Goal: Task Accomplishment & Management: Complete application form

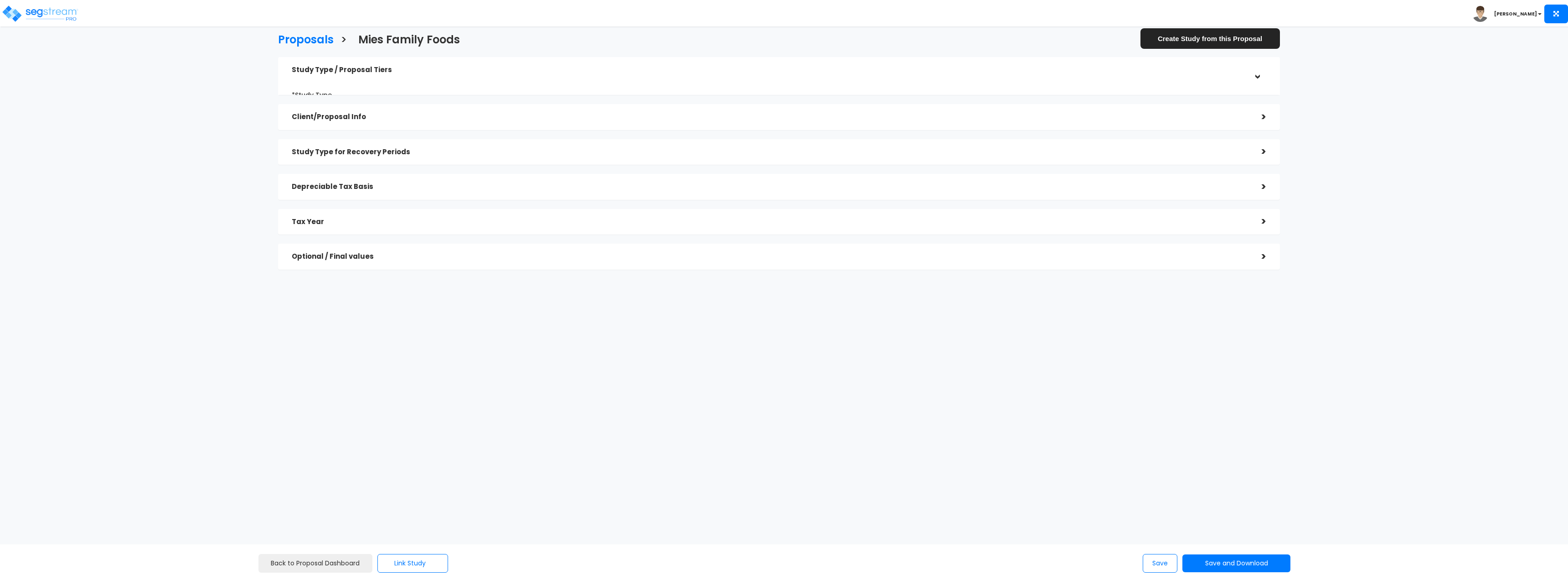
click at [1255, 63] on div ">" at bounding box center [1257, 70] width 14 height 19
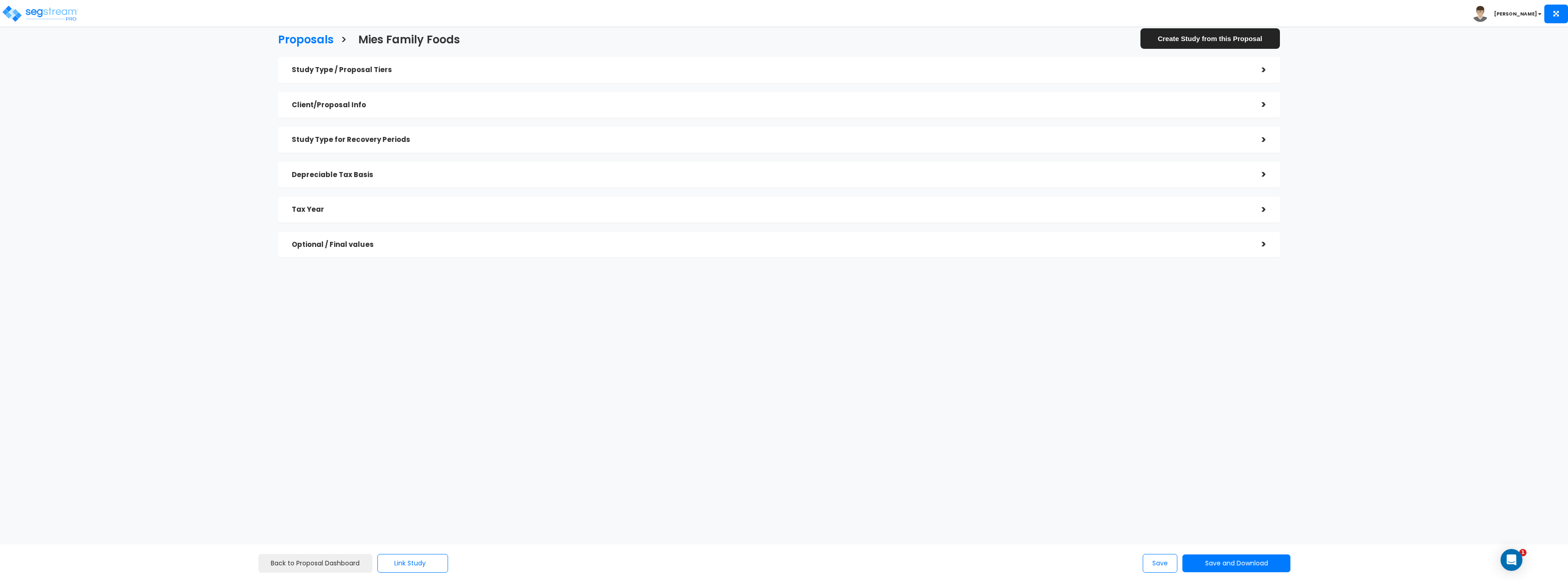
click at [1261, 64] on div ">" at bounding box center [1258, 70] width 19 height 14
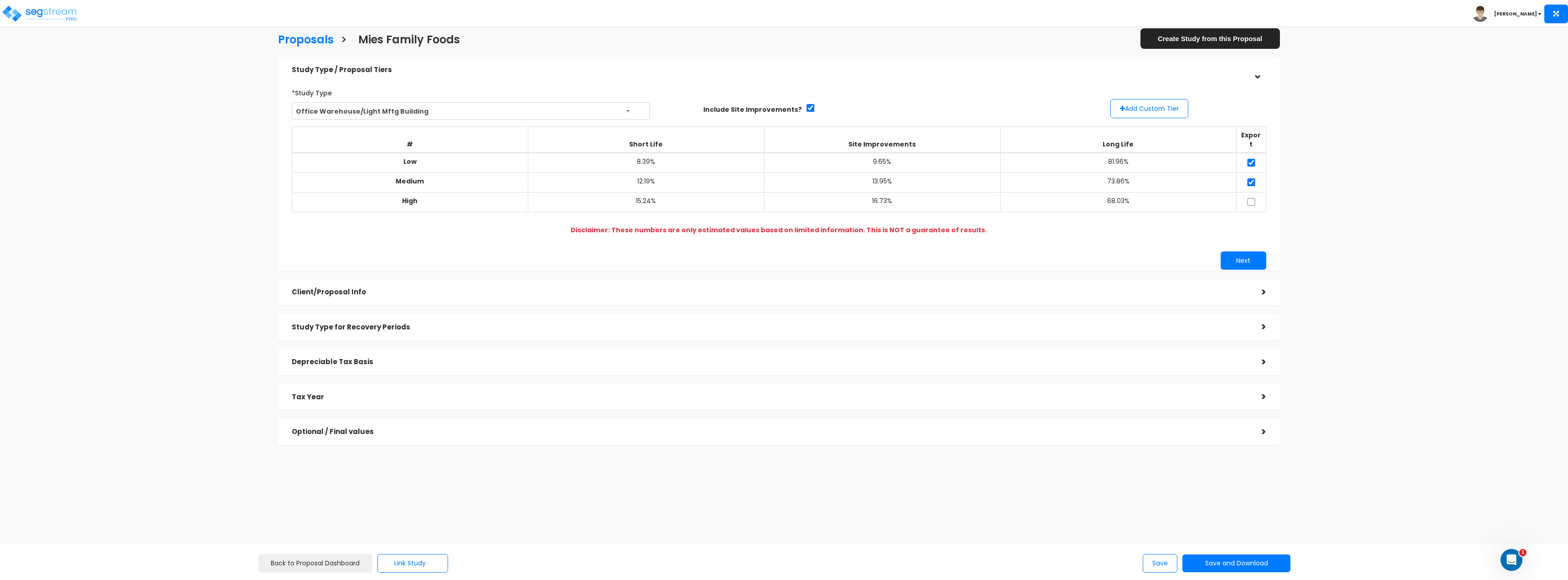
click at [1261, 65] on div ">" at bounding box center [1257, 70] width 14 height 19
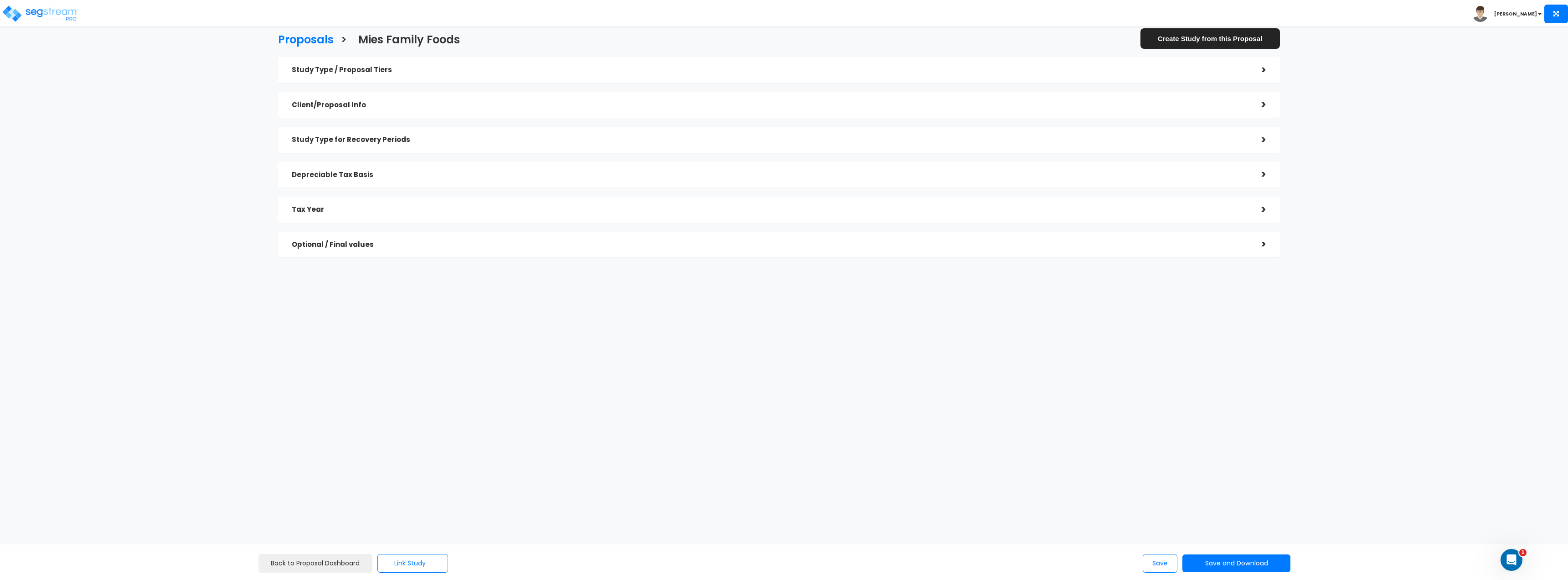
click at [404, 104] on h5 "Client/Proposal Info" at bounding box center [770, 105] width 957 height 8
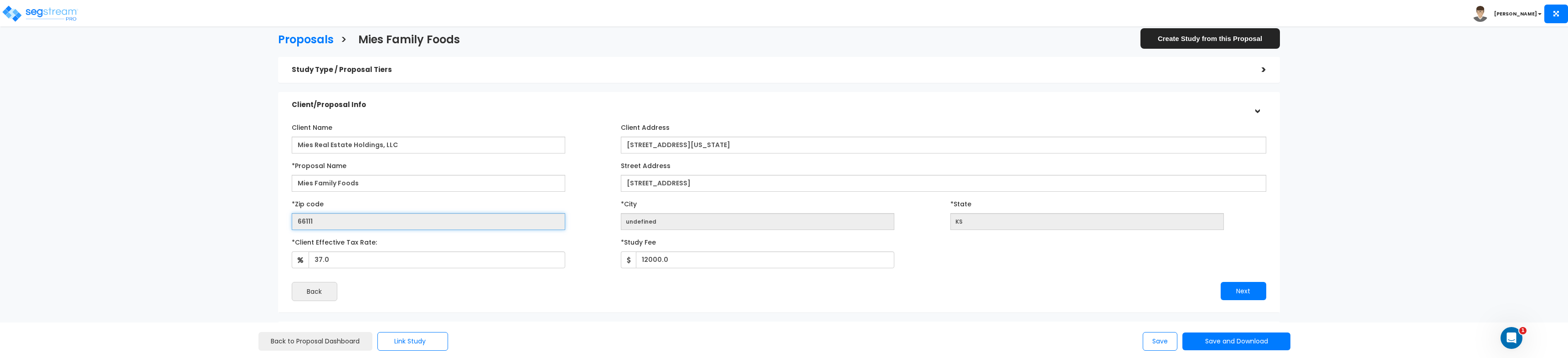
click at [331, 221] on input "66111" at bounding box center [428, 222] width 273 height 17
click at [330, 221] on input "66111" at bounding box center [428, 222] width 273 height 17
click at [682, 226] on input "undefined" at bounding box center [757, 222] width 273 height 17
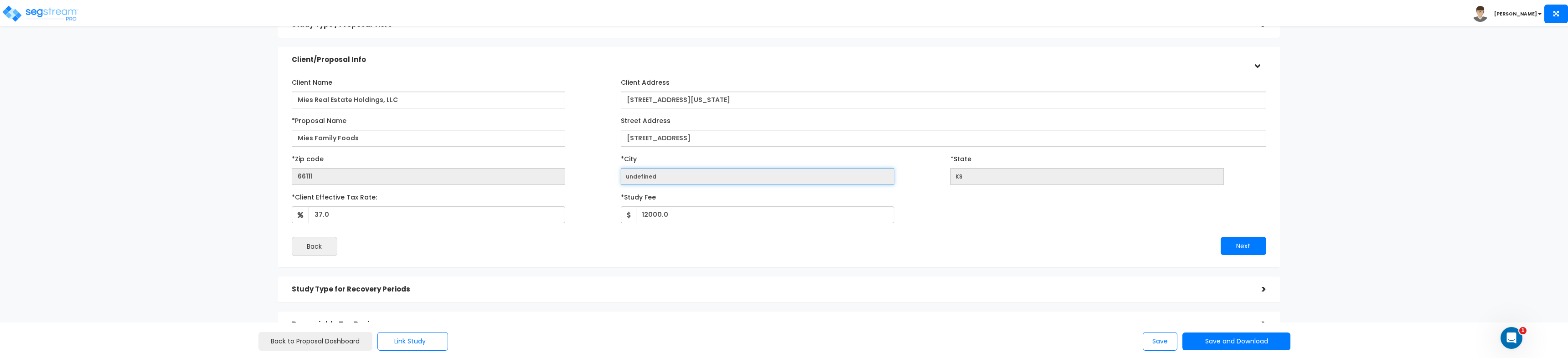
scroll to position [46, 0]
click at [132, 197] on div "Proposals > Mies Family Foods Create Study from this Proposal Study Type / Prop…" at bounding box center [779, 199] width 1296 height 721
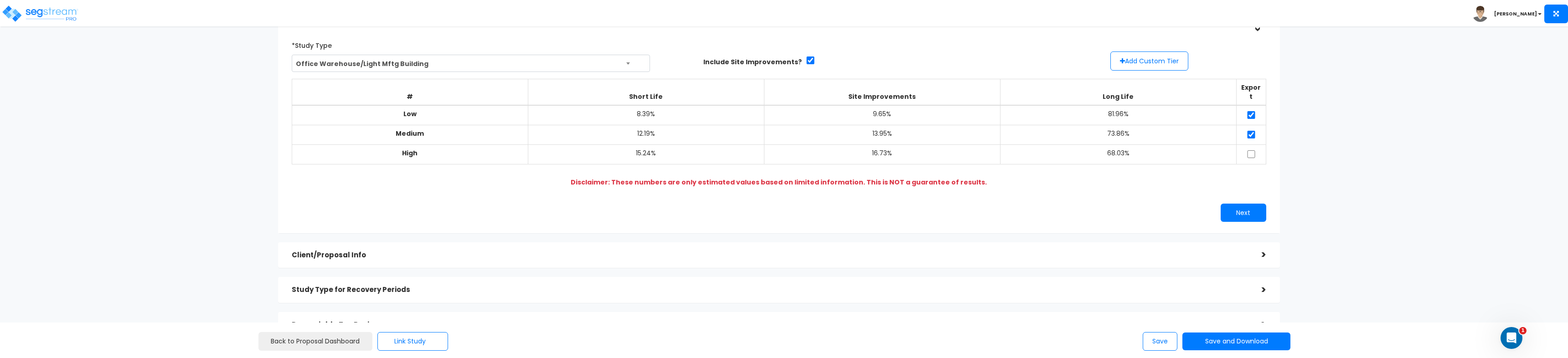
click at [429, 251] on h5 "Client/Proposal Info" at bounding box center [770, 255] width 957 height 8
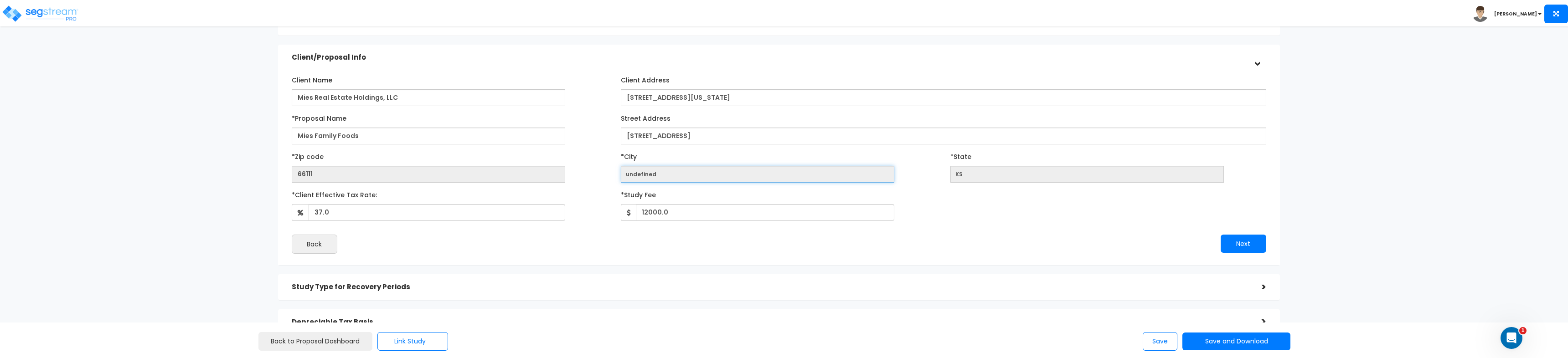
click at [636, 175] on input "undefined" at bounding box center [757, 174] width 273 height 17
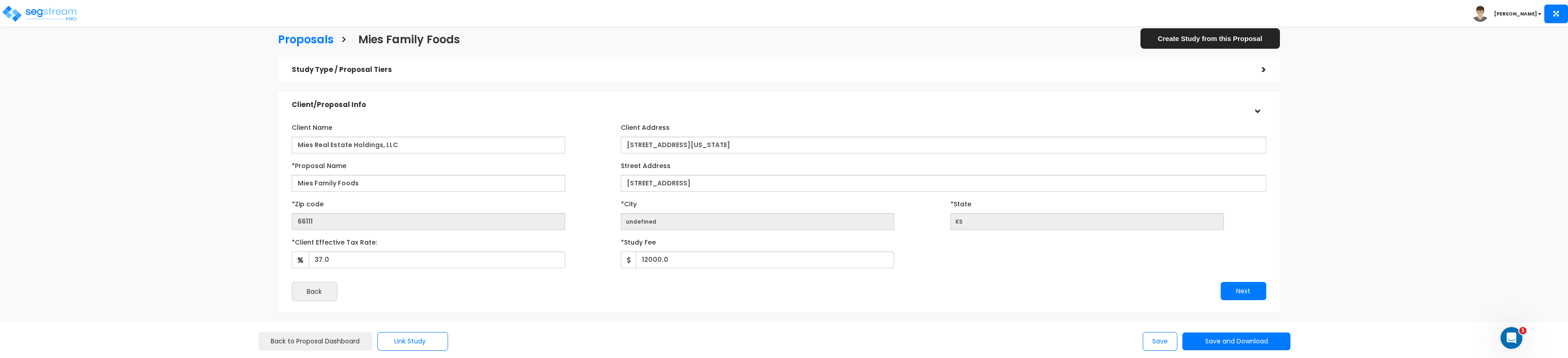
click at [403, 70] on h5 "Study Type / Proposal Tiers" at bounding box center [770, 70] width 957 height 8
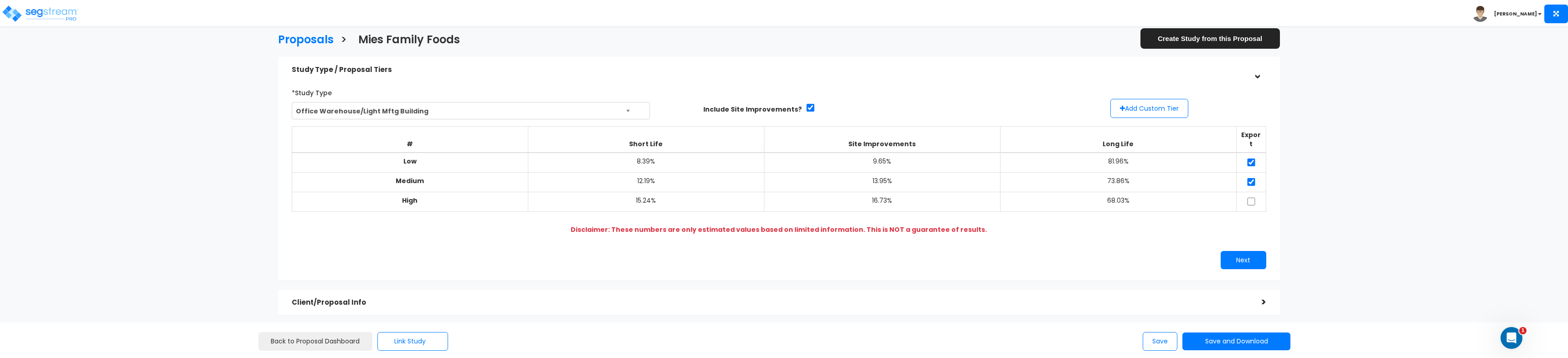
click at [375, 68] on h5 "Study Type / Proposal Tiers" at bounding box center [770, 70] width 957 height 8
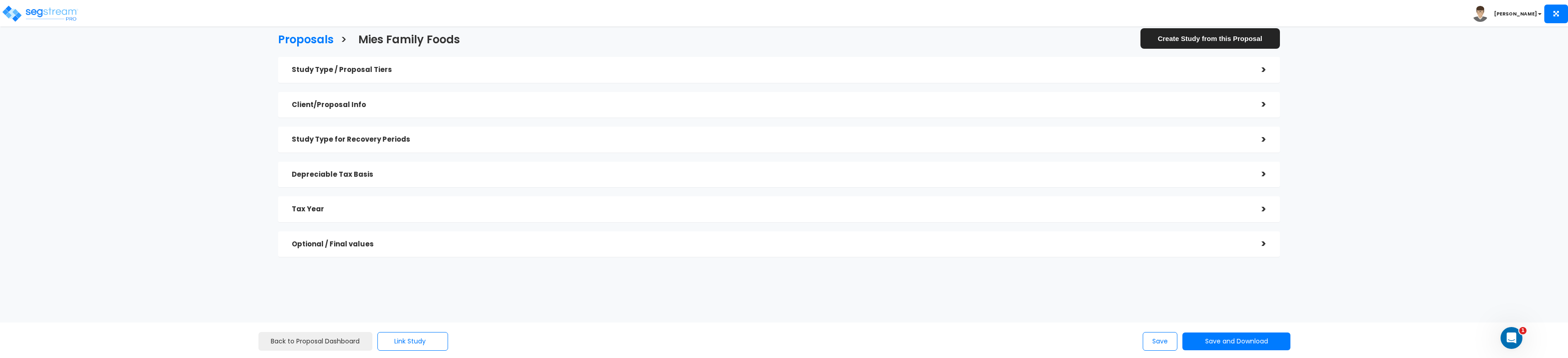
click at [363, 92] on div "Client/Proposal Info >" at bounding box center [779, 105] width 1002 height 26
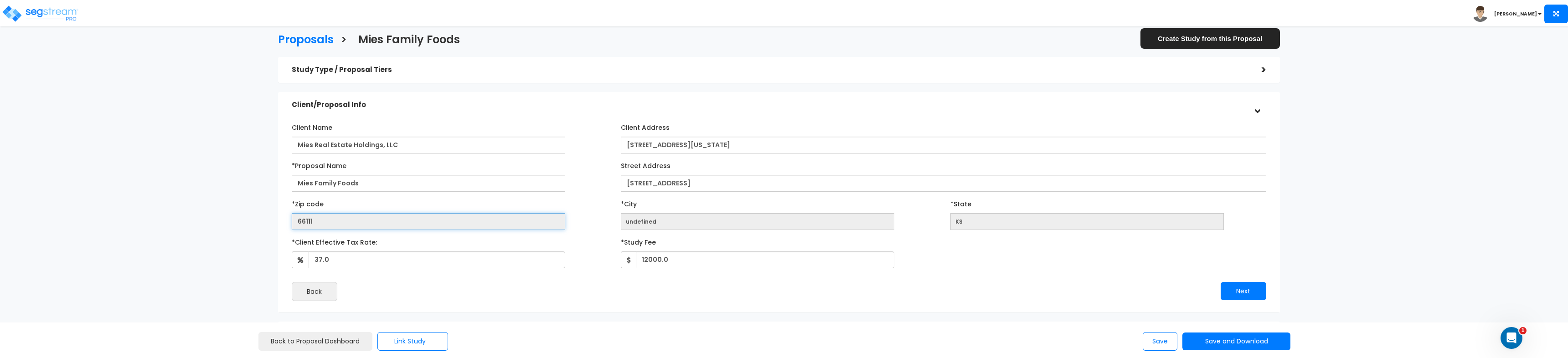
click at [306, 222] on input "66111" at bounding box center [428, 222] width 273 height 17
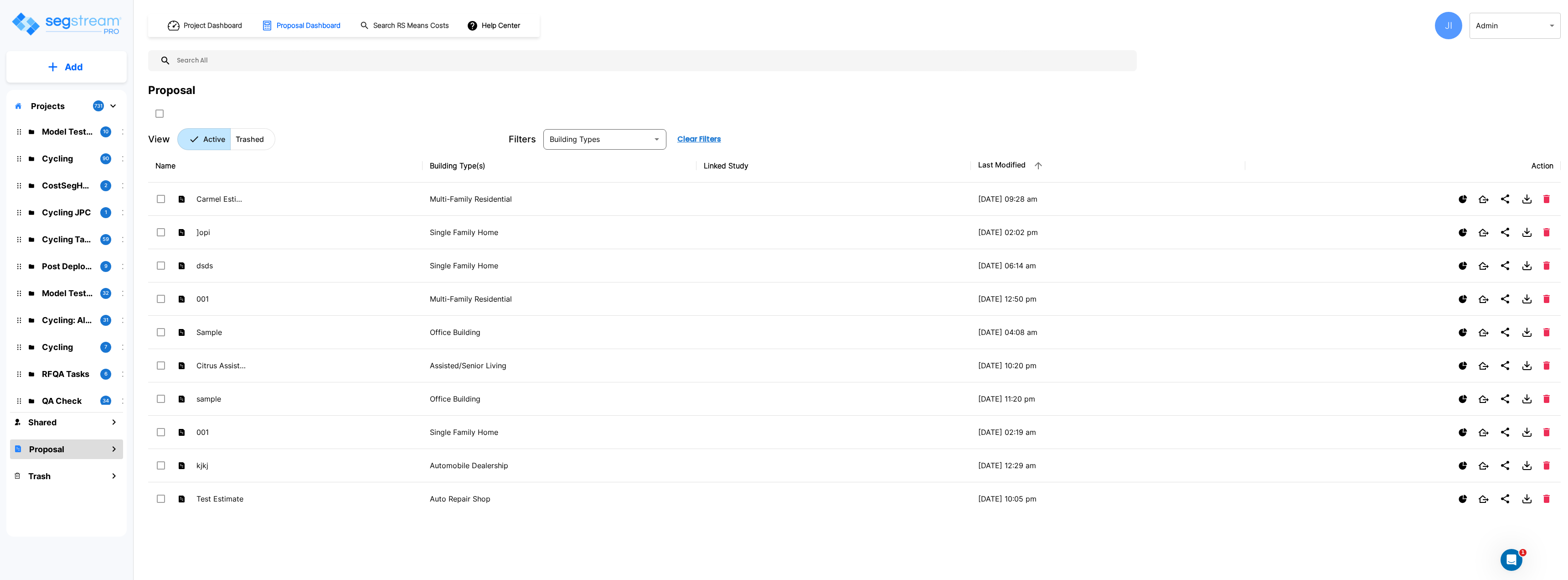
click at [78, 19] on img "mailbox folders" at bounding box center [67, 24] width 111 height 26
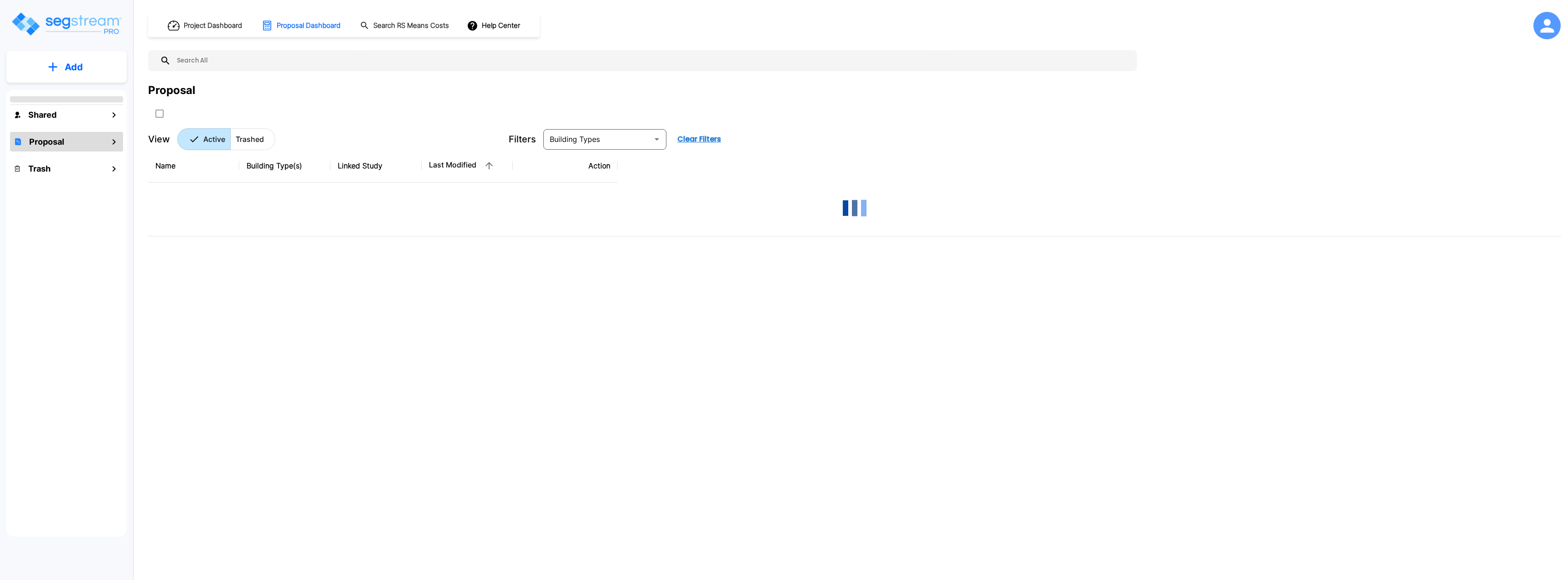
click at [74, 71] on p "Add" at bounding box center [74, 67] width 19 height 14
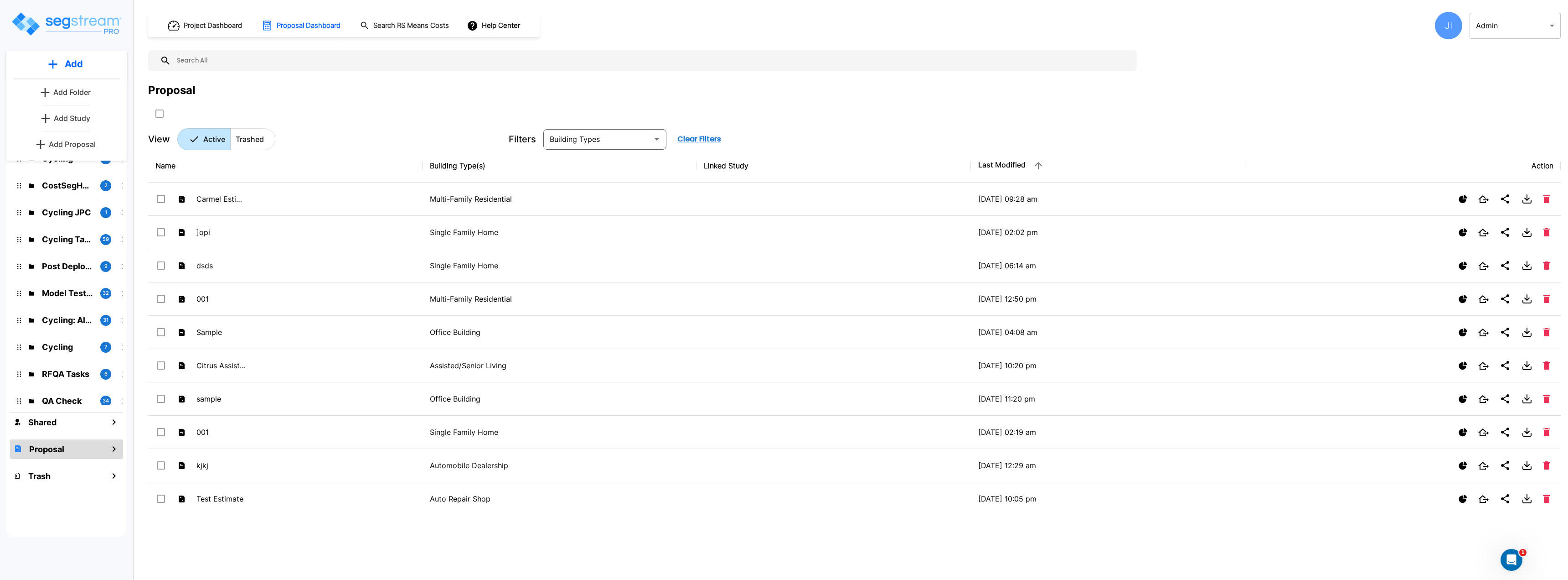
click at [55, 153] on div "Add Add Folder Add Study Add Proposal" at bounding box center [66, 105] width 120 height 110
click at [79, 67] on p "Add" at bounding box center [74, 67] width 19 height 14
click at [67, 149] on p "Add Proposal" at bounding box center [72, 144] width 47 height 11
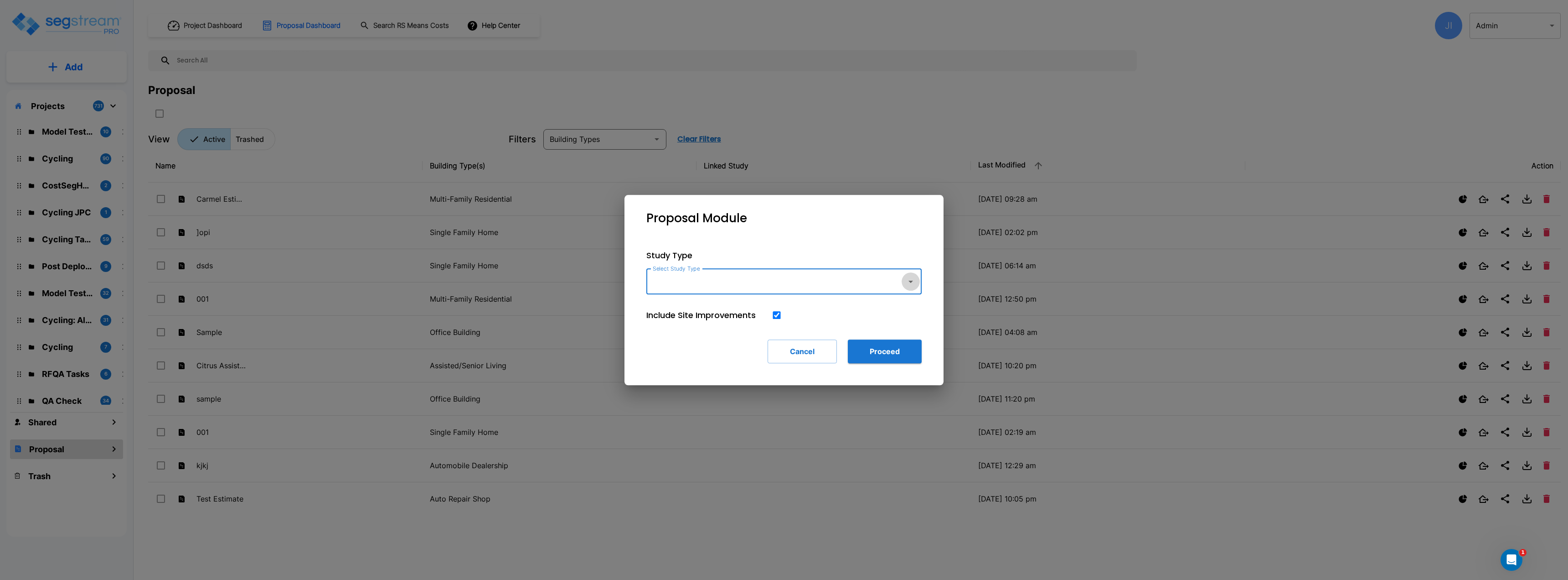
click at [906, 280] on icon "button" at bounding box center [911, 281] width 11 height 11
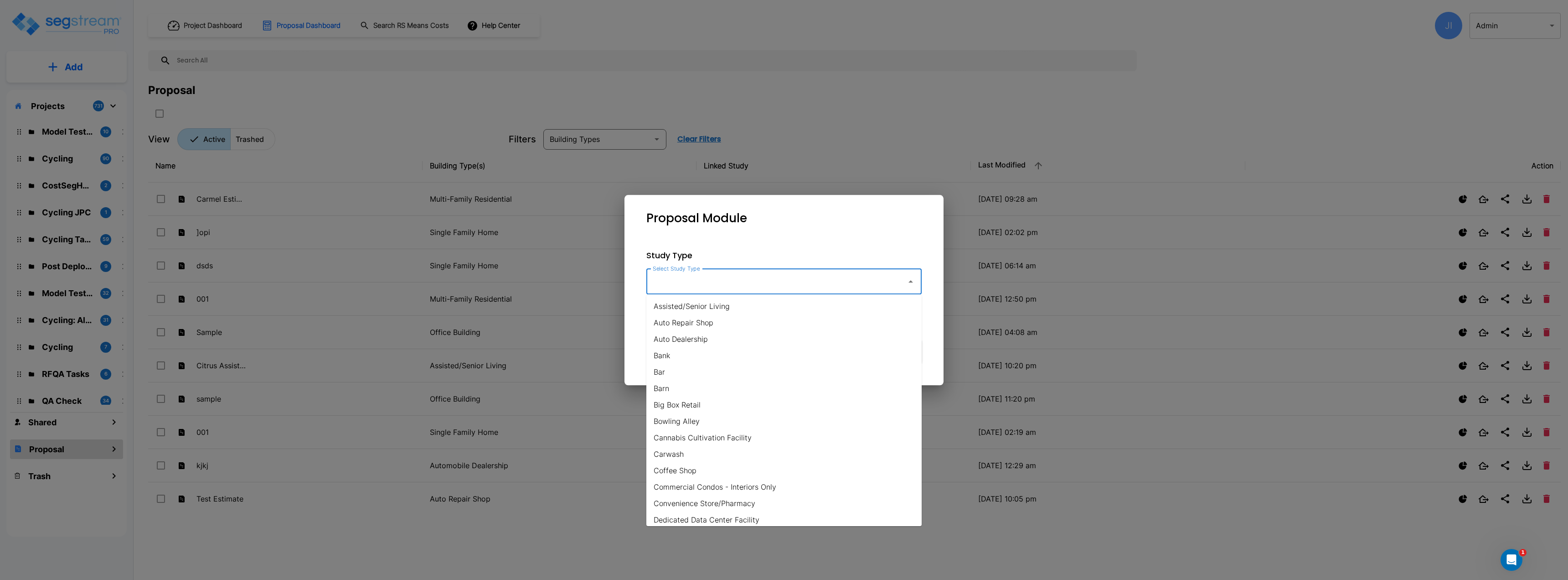
drag, startPoint x: 906, startPoint y: 280, endPoint x: 807, endPoint y: 251, distance: 103.2
click at [906, 280] on icon "button" at bounding box center [911, 281] width 11 height 11
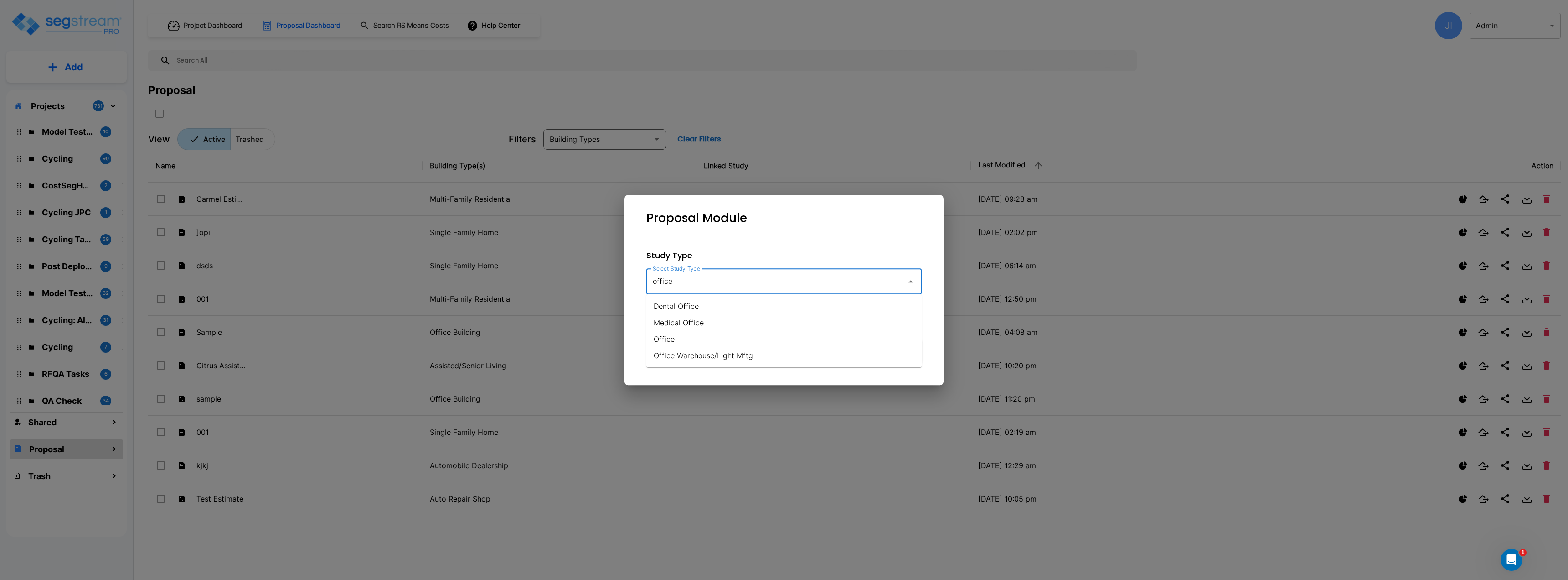
click at [707, 359] on li "Office Warehouse/Light Mftg" at bounding box center [784, 355] width 276 height 16
type input "Office Warehouse/Light Mftg"
click at [782, 318] on input "checkbox" at bounding box center [777, 315] width 9 height 8
checkbox input "false"
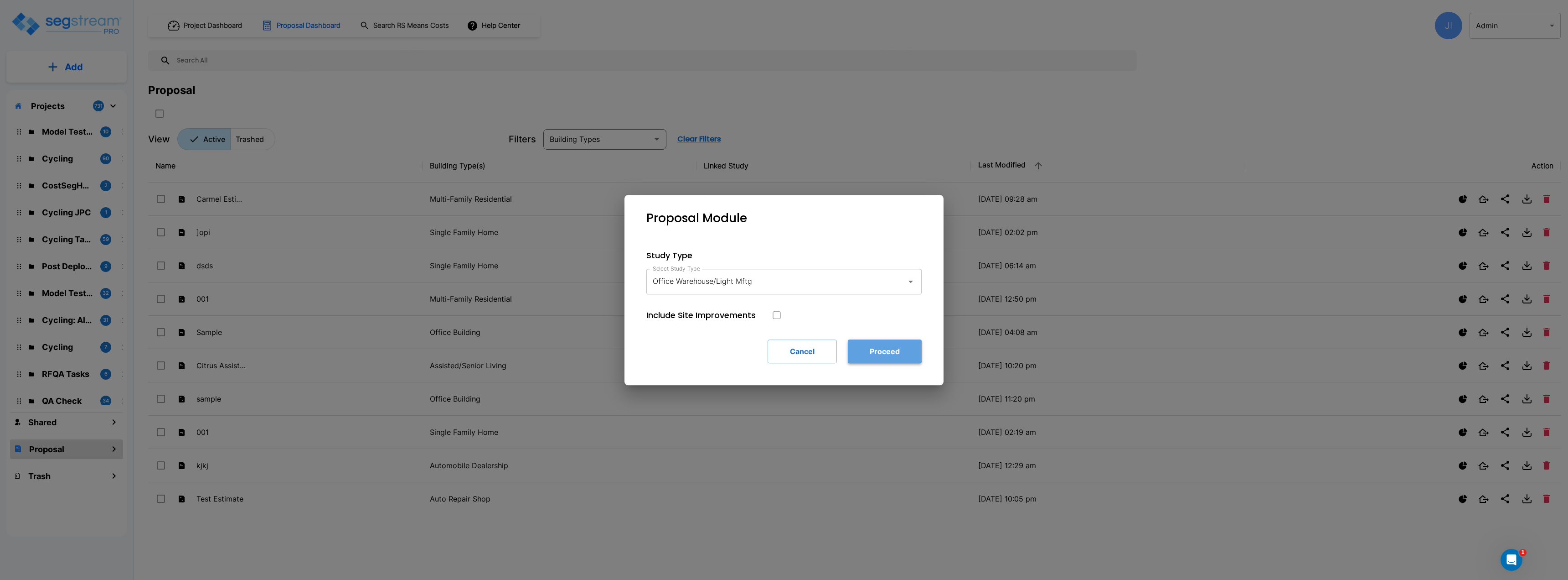
click at [908, 360] on button "Proceed" at bounding box center [885, 351] width 74 height 24
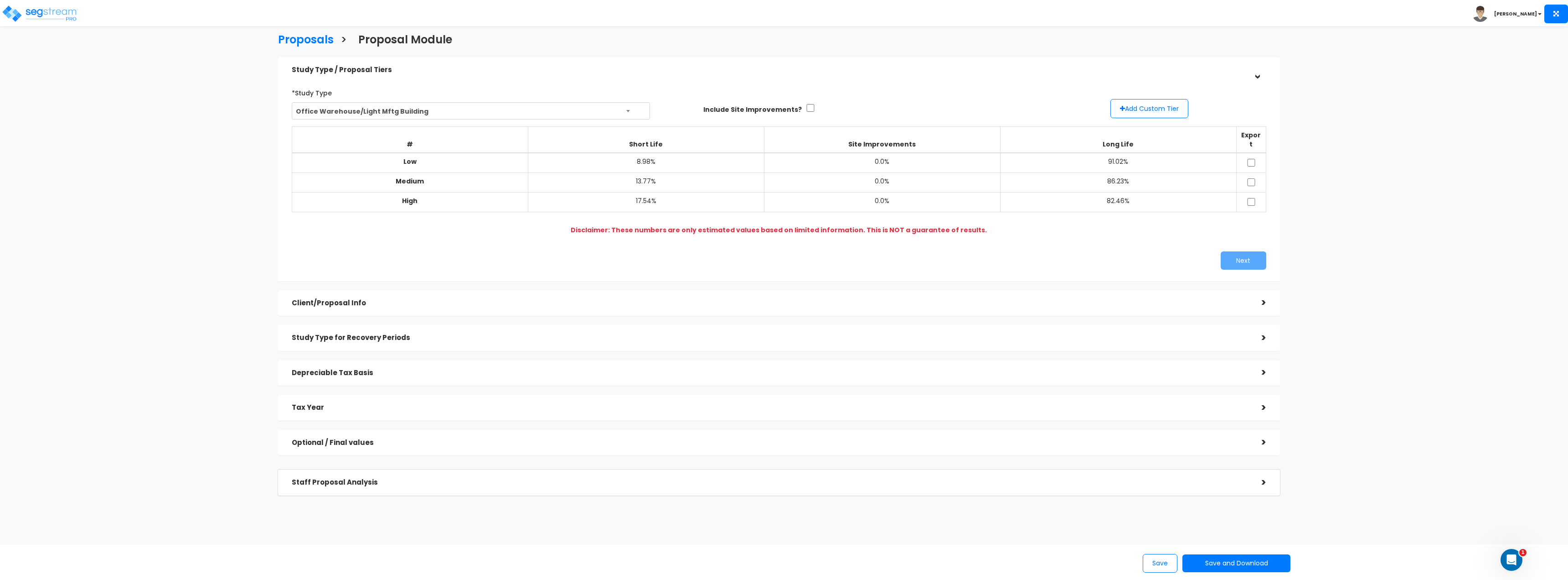
click at [375, 290] on div "Client/Proposal Info >" at bounding box center [779, 304] width 1002 height 26
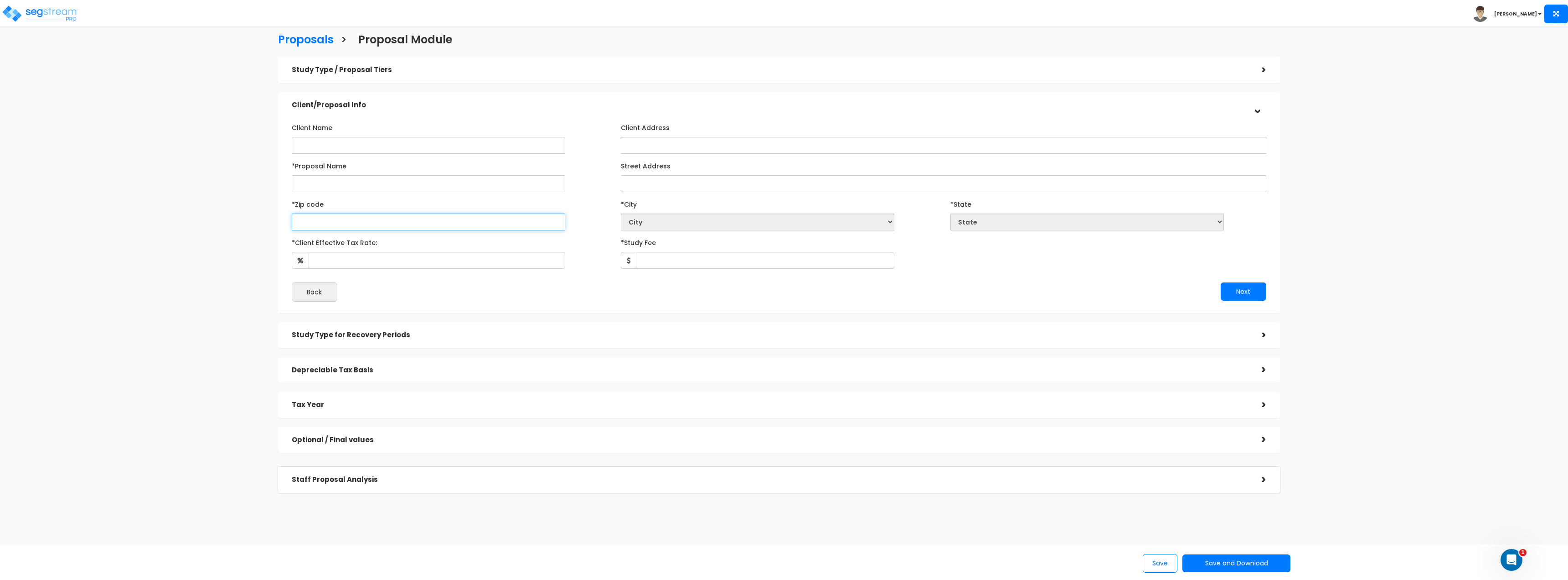
click at [329, 228] on input "text" at bounding box center [428, 222] width 273 height 17
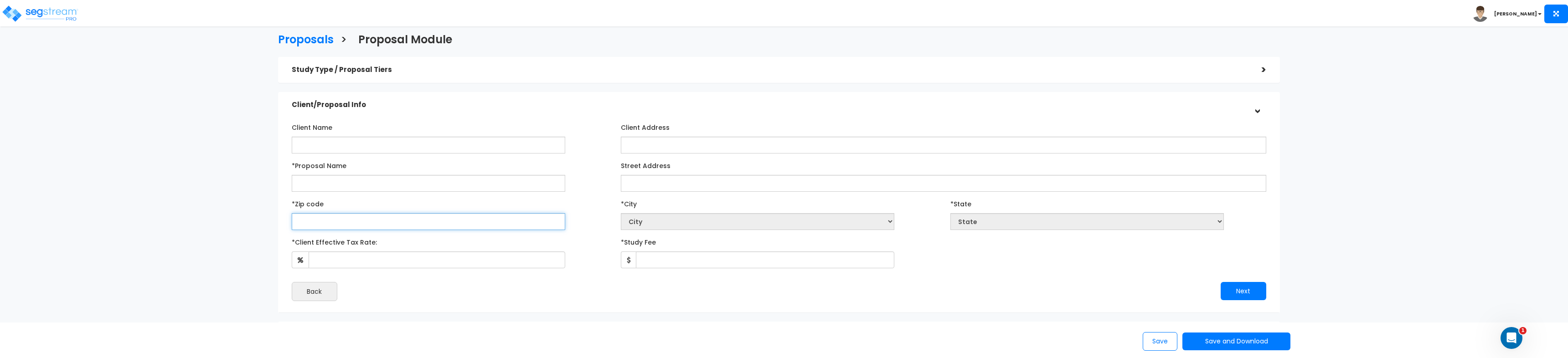
click at [320, 227] on input "text" at bounding box center [428, 222] width 273 height 17
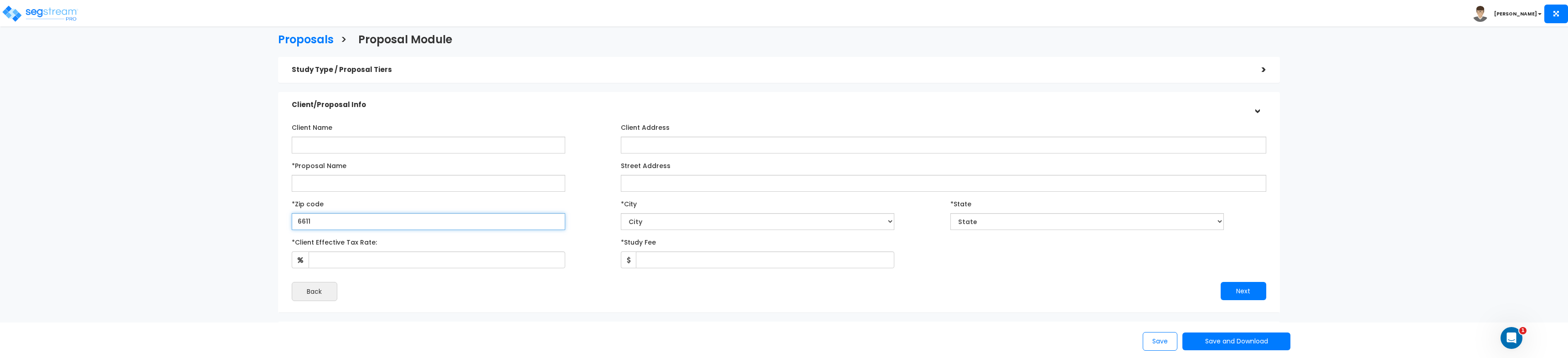
type input "66111"
select select "KS"
type input "66111"
click at [181, 227] on div "Proposals > Proposal Module Study Type / Proposal Tiers > *Study Type Office Wa…" at bounding box center [779, 258] width 1296 height 748
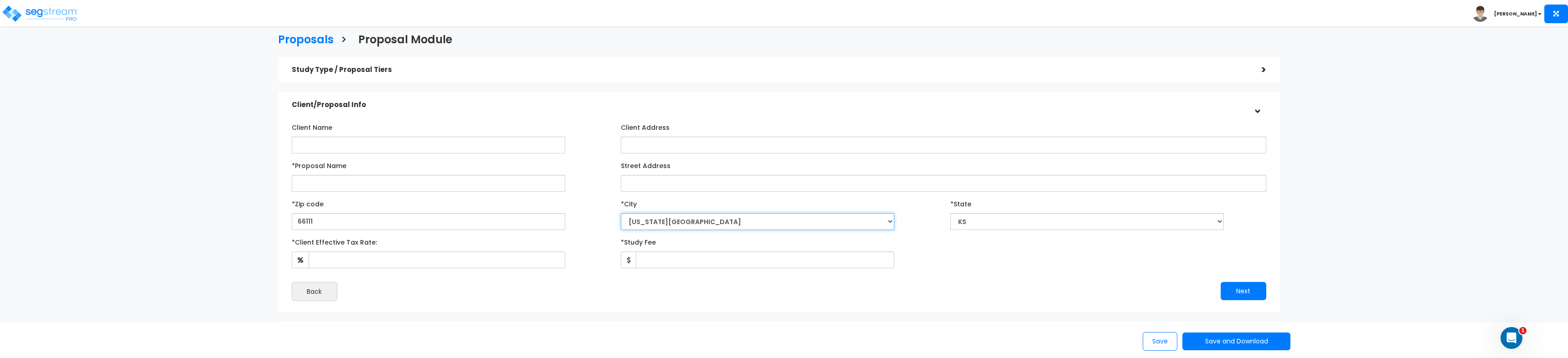
drag, startPoint x: 742, startPoint y: 230, endPoint x: 741, endPoint y: 222, distance: 8.1
click at [741, 222] on select "City [GEOGRAPHIC_DATA] [GEOGRAPHIC_DATA] [GEOGRAPHIC_DATA] [GEOGRAPHIC_DATA] [G…" at bounding box center [757, 222] width 273 height 17
click at [985, 266] on div "*Client Effective Tax Rate: *Study Fee" at bounding box center [779, 251] width 988 height 34
click at [645, 222] on select "City [GEOGRAPHIC_DATA] [GEOGRAPHIC_DATA] [GEOGRAPHIC_DATA] [GEOGRAPHIC_DATA] [G…" at bounding box center [757, 222] width 273 height 17
click at [621, 213] on select "City [GEOGRAPHIC_DATA] [GEOGRAPHIC_DATA] [GEOGRAPHIC_DATA] [GEOGRAPHIC_DATA] [G…" at bounding box center [757, 222] width 273 height 17
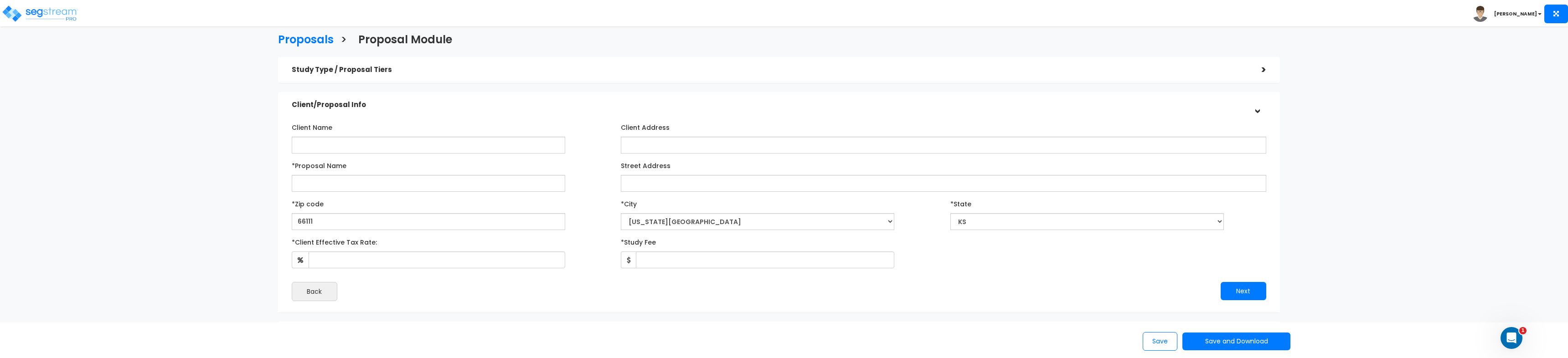
click at [169, 140] on div "Proposals > Proposal Module Study Type / Proposal Tiers > *Study Type Office Wa…" at bounding box center [779, 258] width 1296 height 748
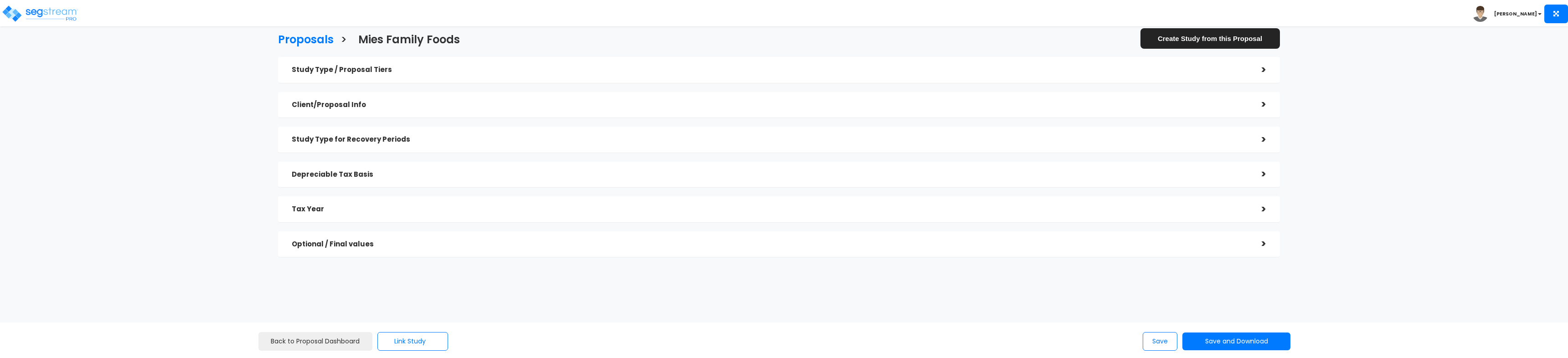
click at [339, 101] on h5 "Client/Proposal Info" at bounding box center [770, 105] width 957 height 8
checkbox input "true"
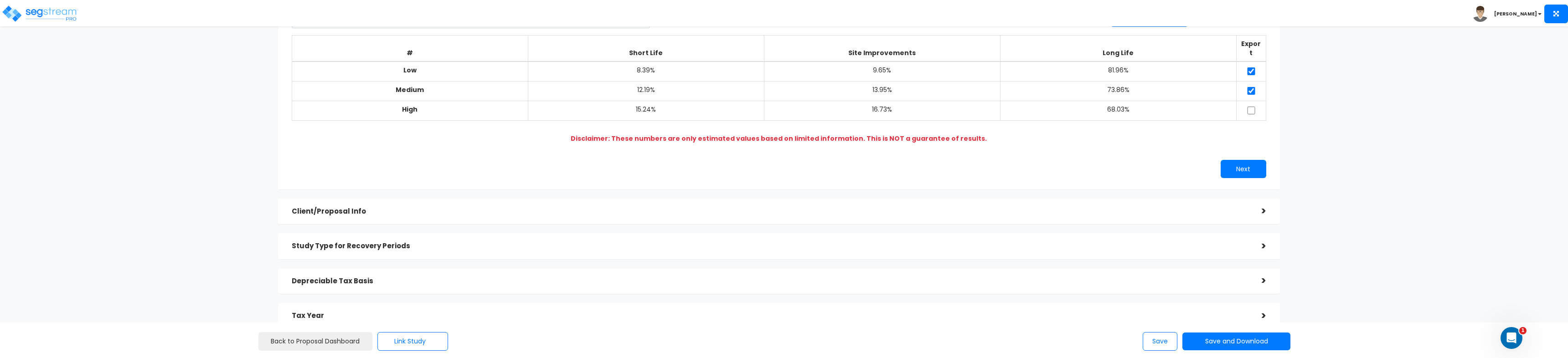
click at [361, 210] on div "Client/Proposal Info >" at bounding box center [779, 212] width 1002 height 26
